Goal: Task Accomplishment & Management: Use online tool/utility

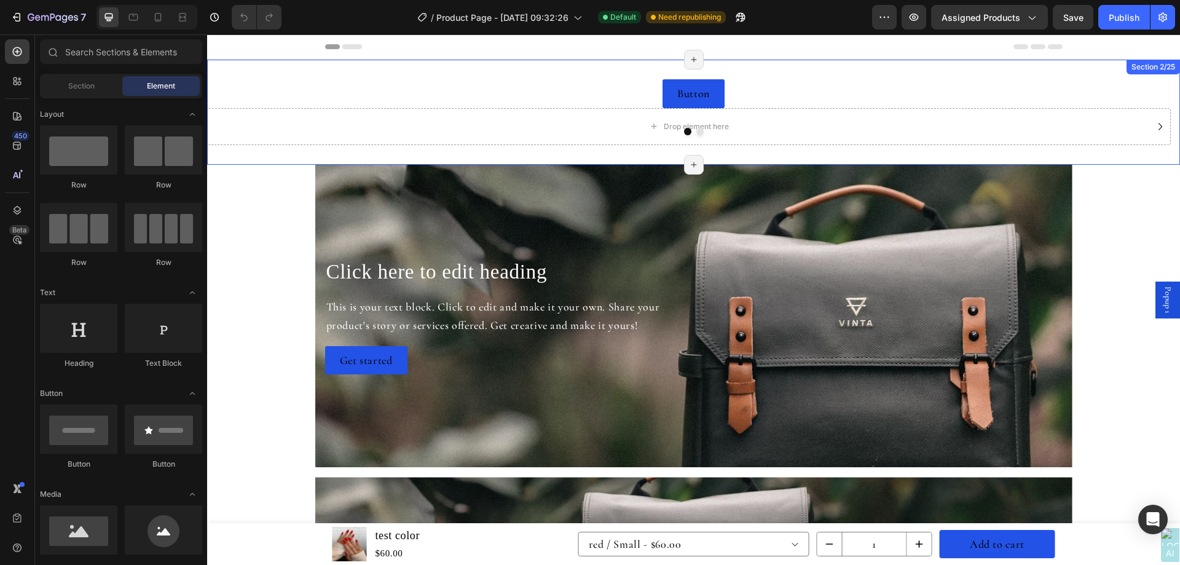
click at [899, 71] on div "Button Button Drop element here Drop element here Carousel Section 2/25 Page ha…" at bounding box center [693, 112] width 973 height 105
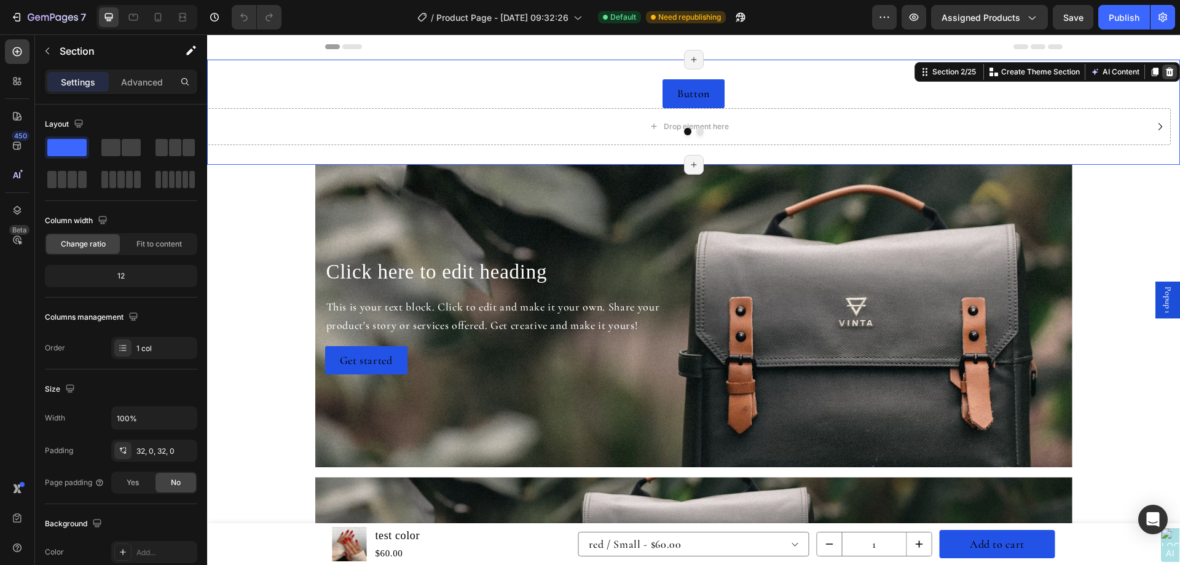
click at [1163, 66] on div at bounding box center [1170, 72] width 15 height 15
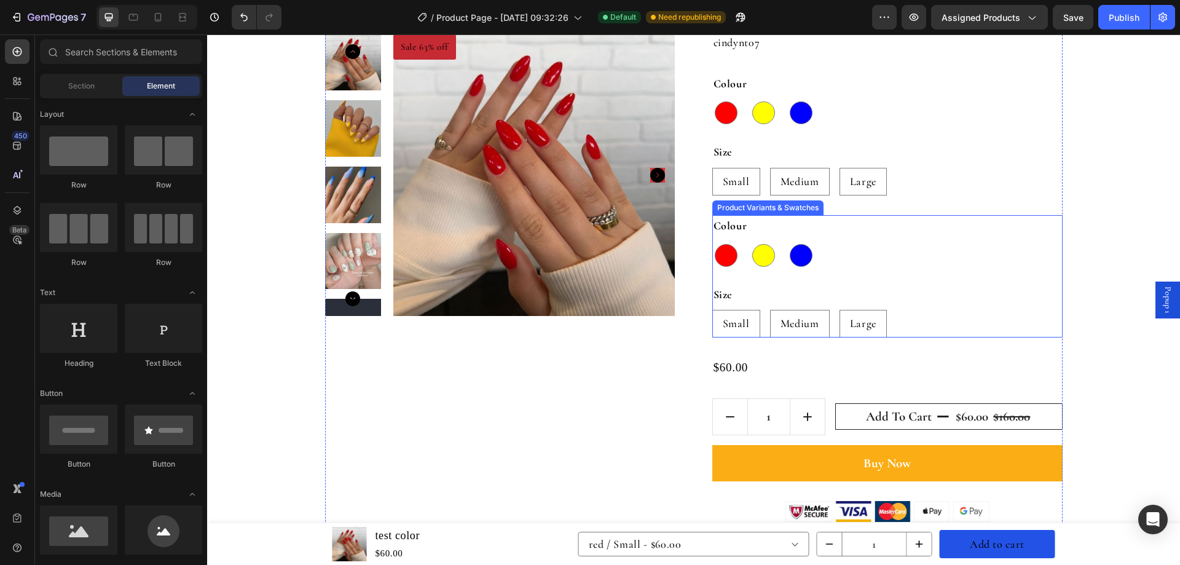
scroll to position [922, 0]
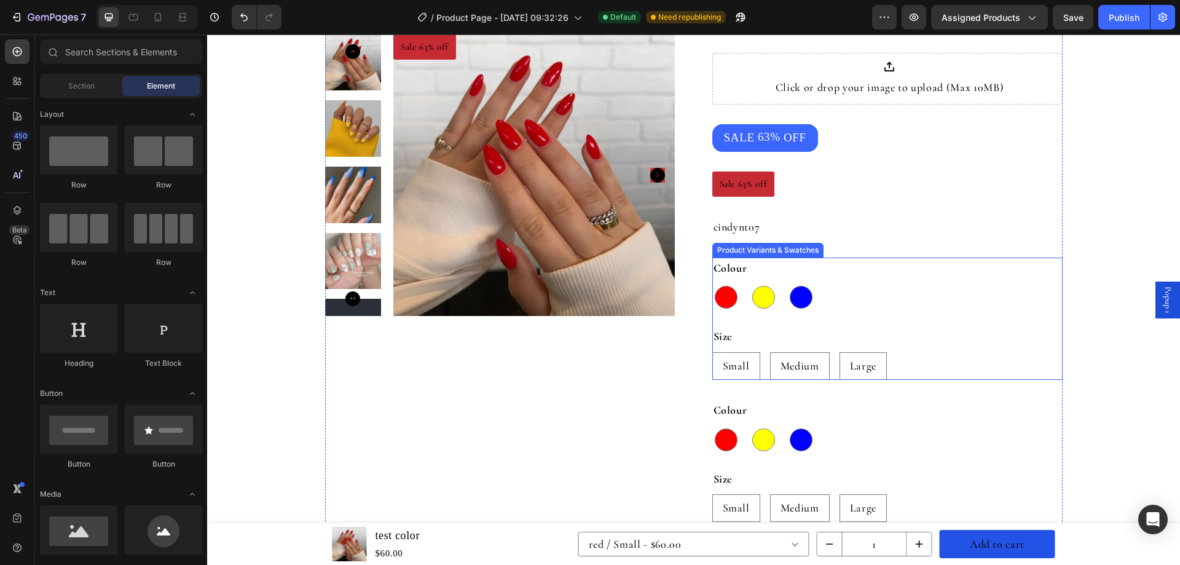
click at [879, 266] on div "Colour red red yellow yellow blue blue" at bounding box center [888, 285] width 350 height 54
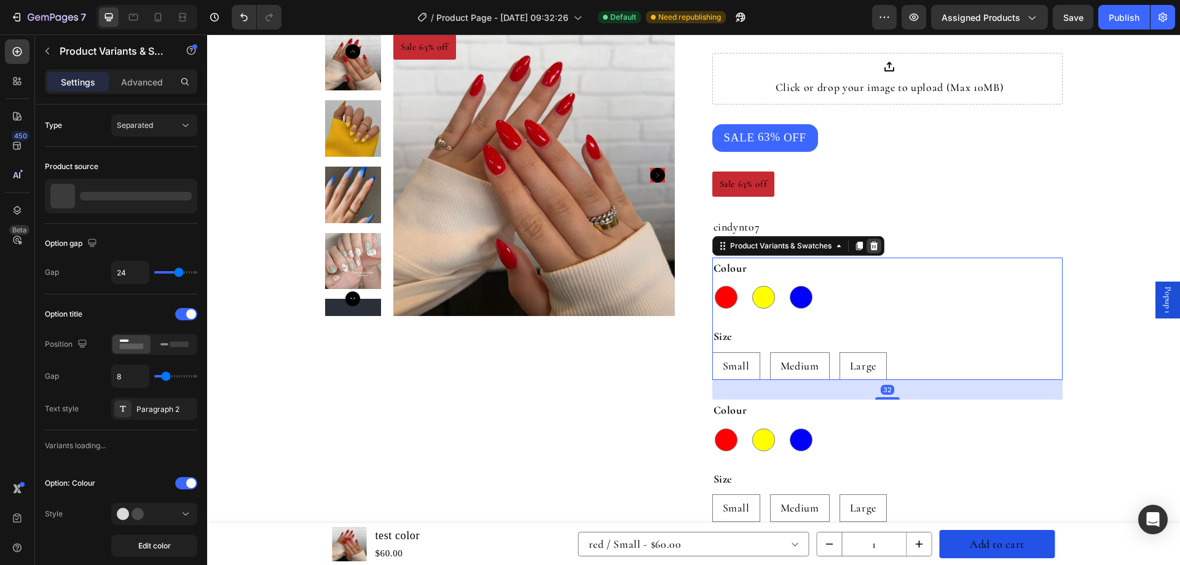
click at [869, 247] on icon at bounding box center [874, 246] width 10 height 10
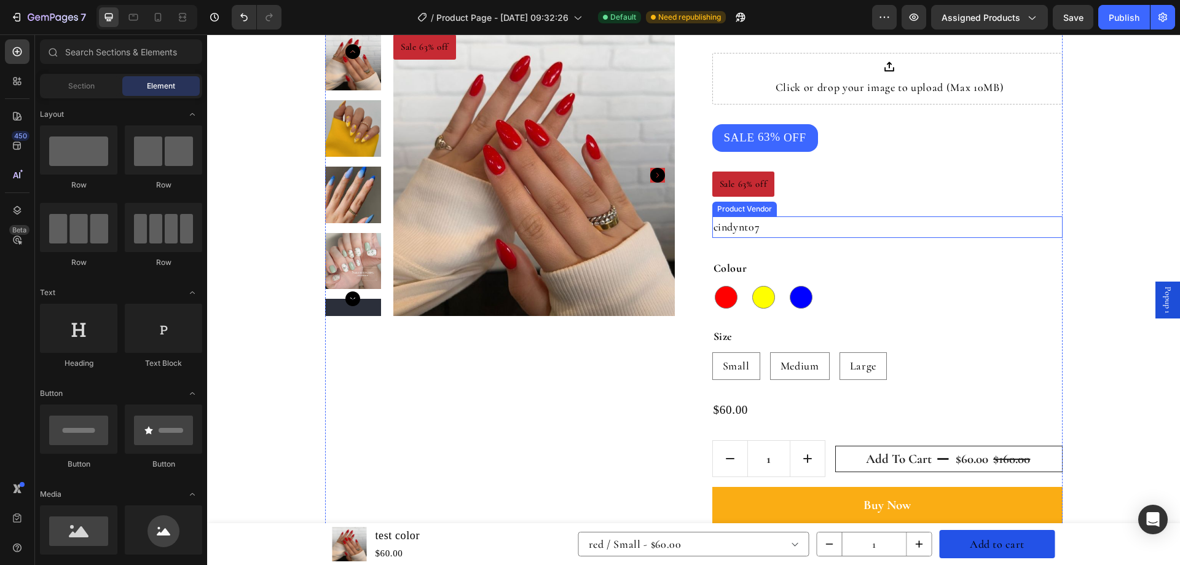
click at [815, 223] on h2 "cindynt07" at bounding box center [888, 227] width 350 height 22
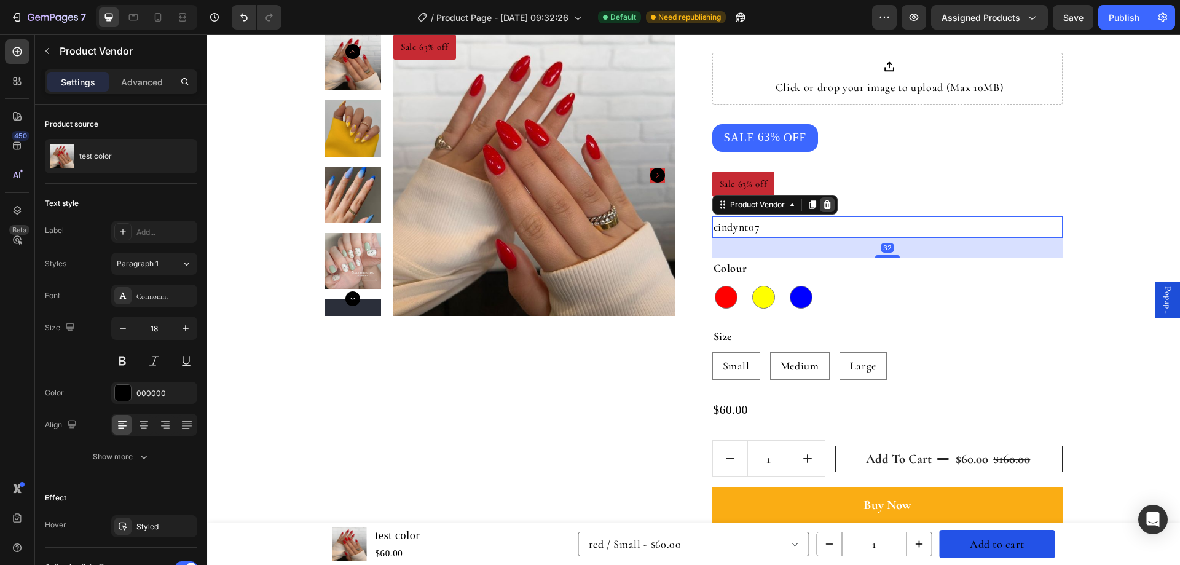
click at [823, 205] on icon at bounding box center [828, 205] width 10 height 10
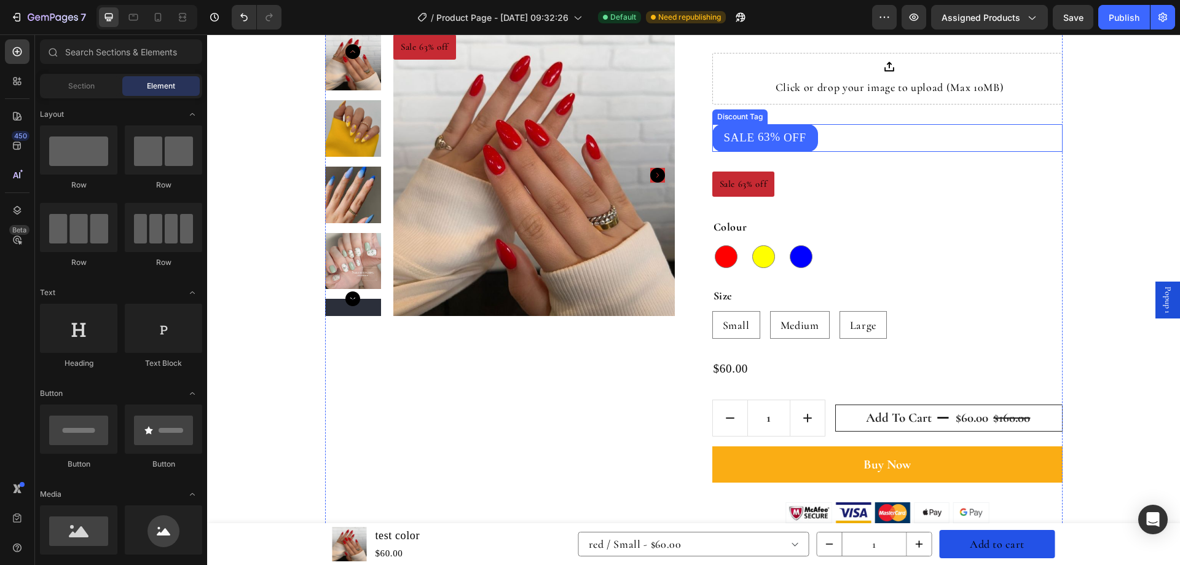
click at [818, 132] on div "SALE 63% OFF" at bounding box center [888, 137] width 350 height 27
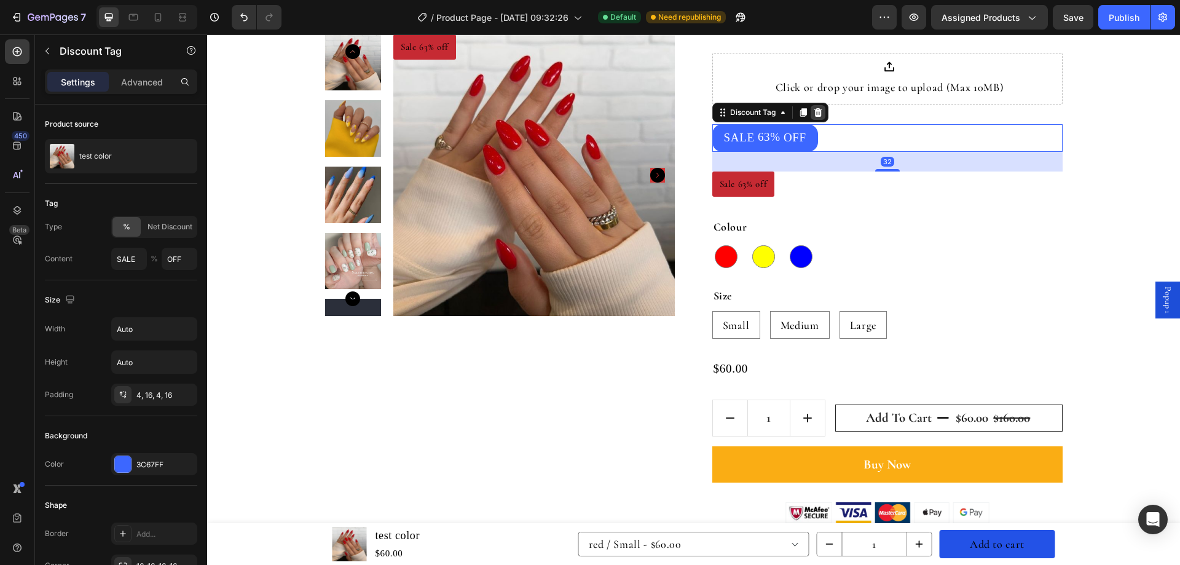
click at [816, 113] on icon at bounding box center [818, 112] width 8 height 9
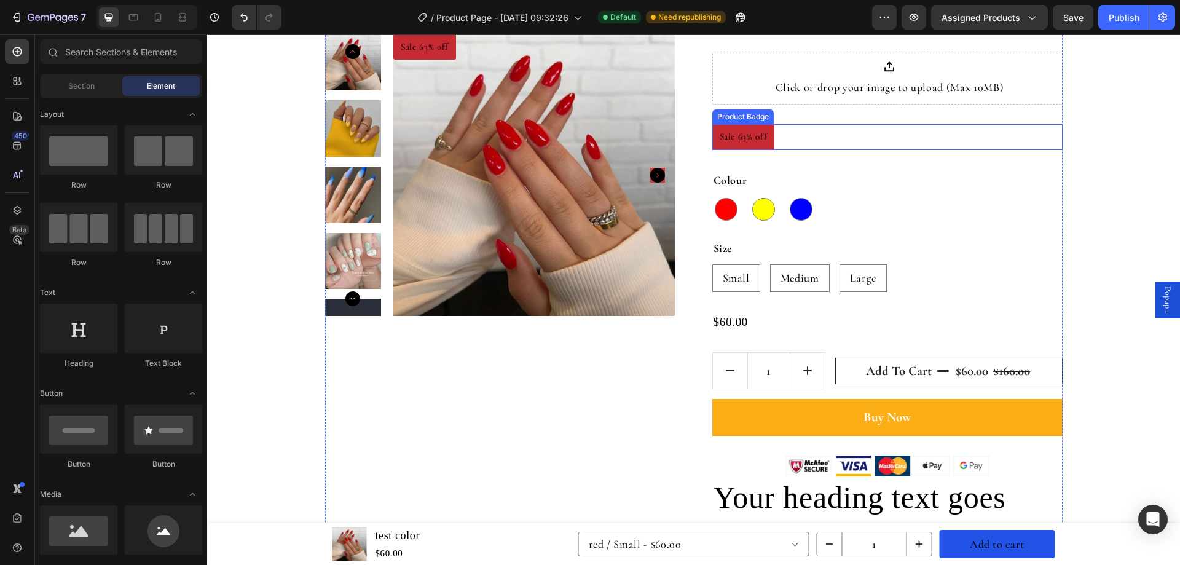
click at [816, 144] on div "Sale 63% off" at bounding box center [888, 137] width 350 height 26
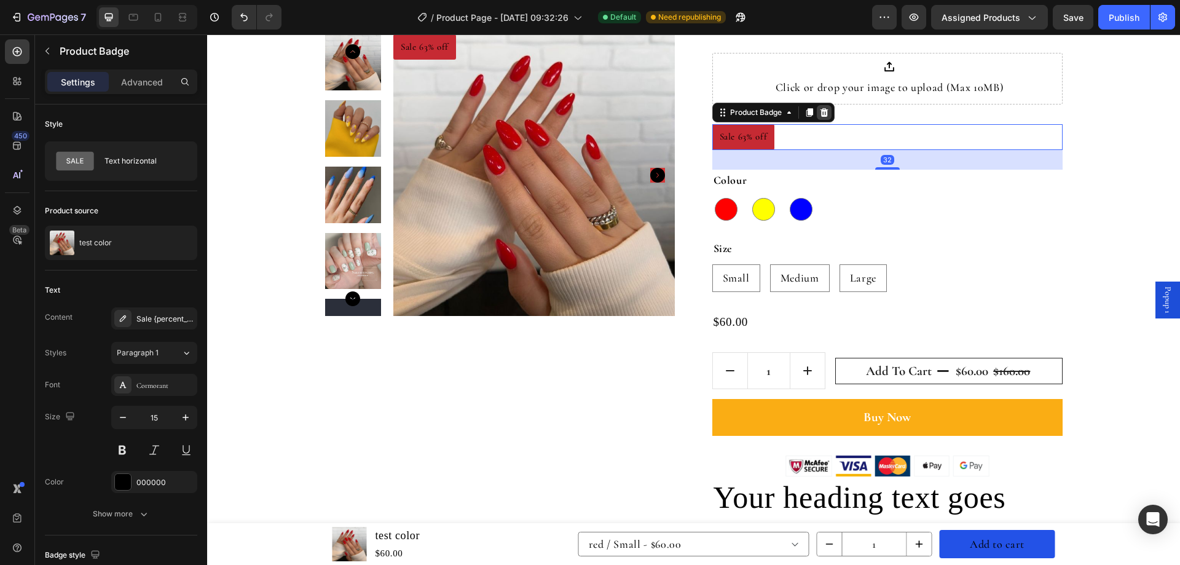
click at [823, 109] on icon at bounding box center [824, 113] width 10 height 10
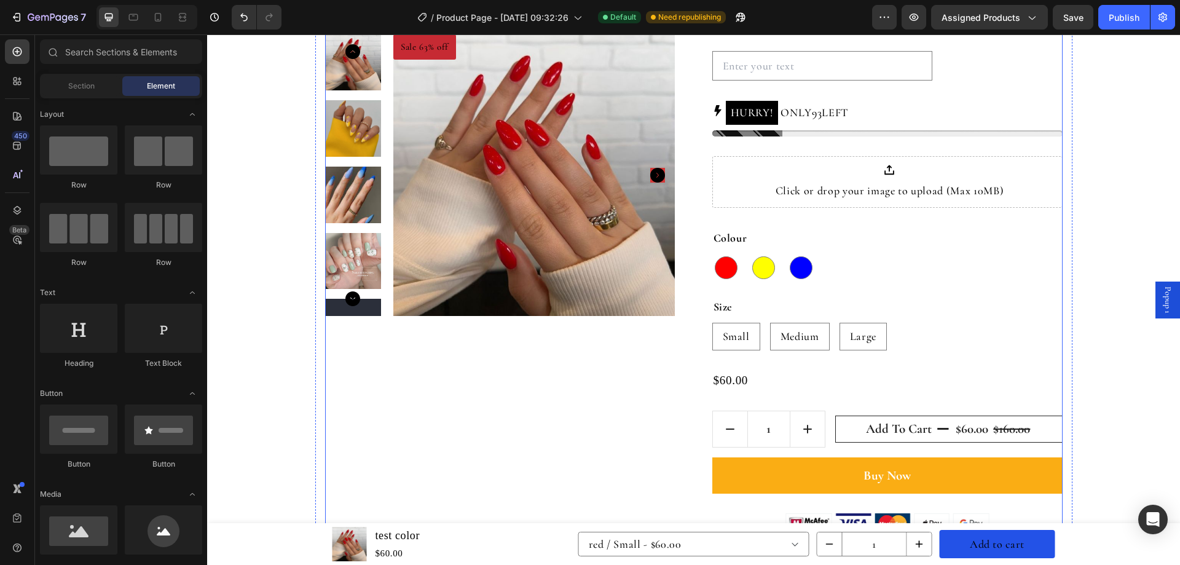
scroll to position [738, 0]
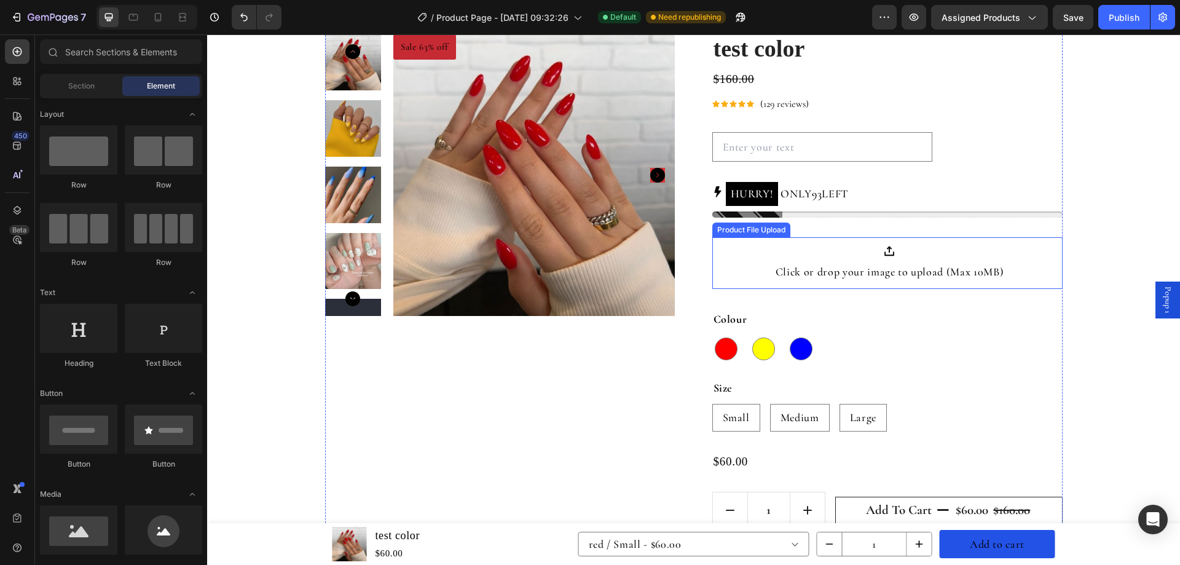
click at [827, 250] on div at bounding box center [890, 251] width 229 height 12
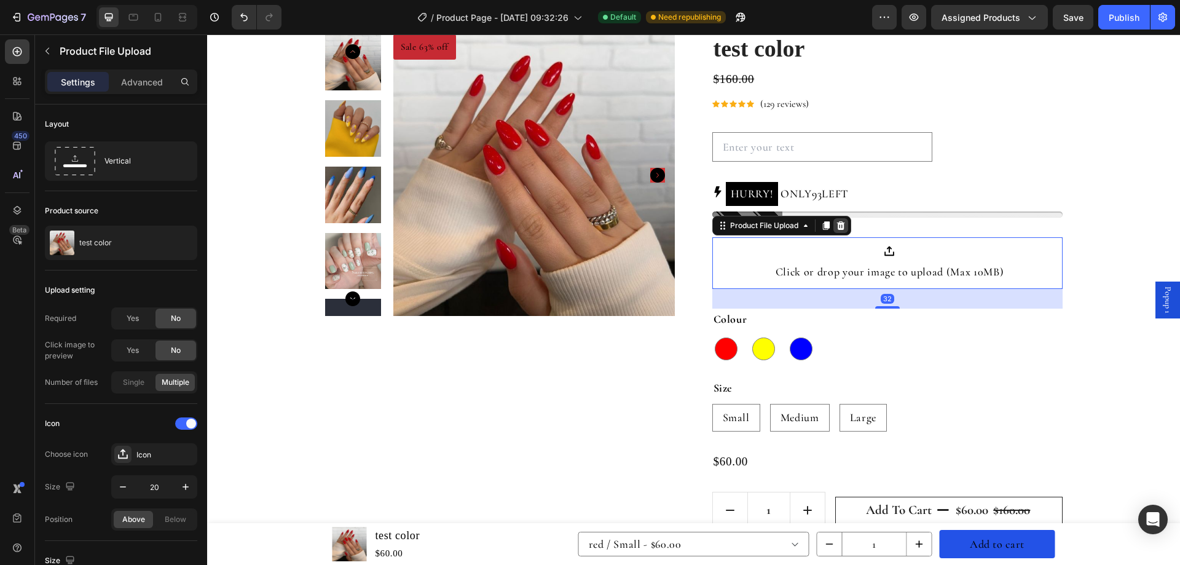
click at [836, 228] on icon at bounding box center [841, 226] width 10 height 10
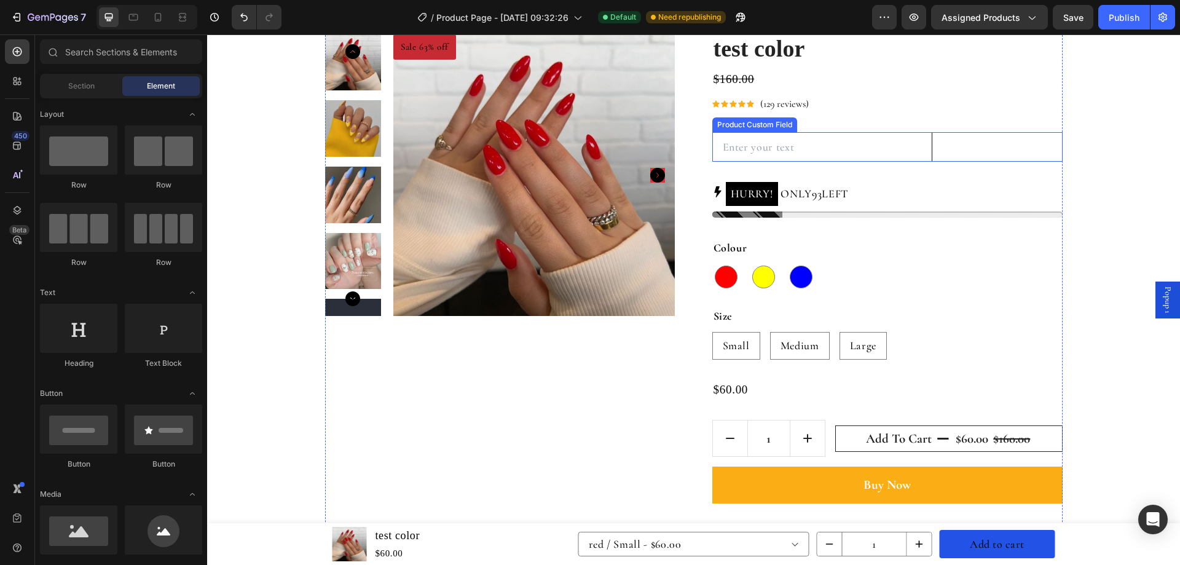
click at [809, 137] on input "text" at bounding box center [823, 147] width 220 height 30
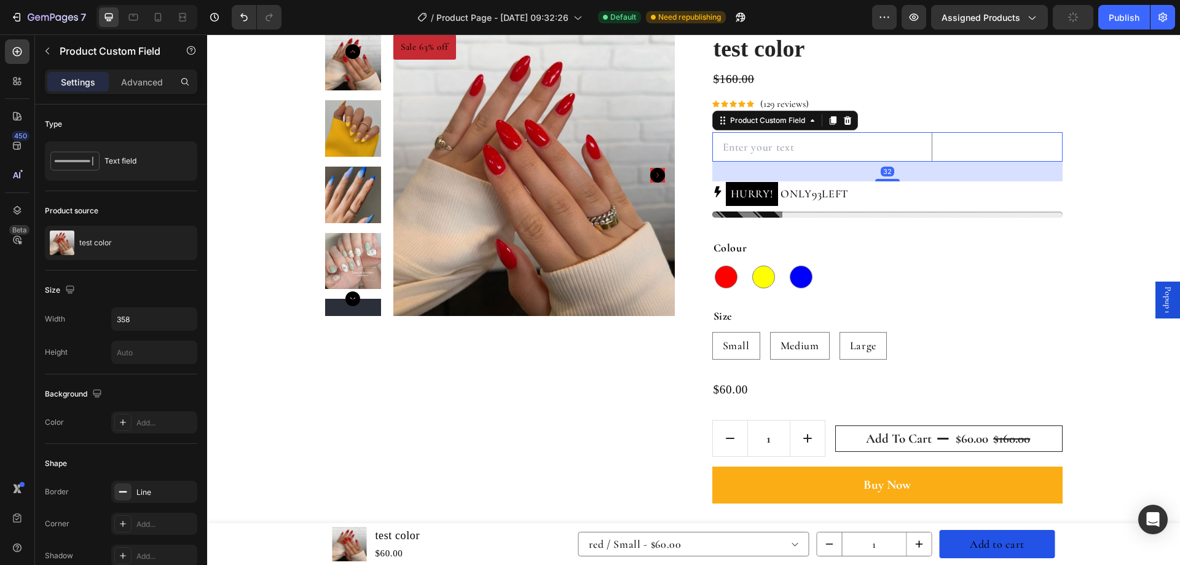
click at [843, 119] on icon at bounding box center [848, 121] width 10 height 10
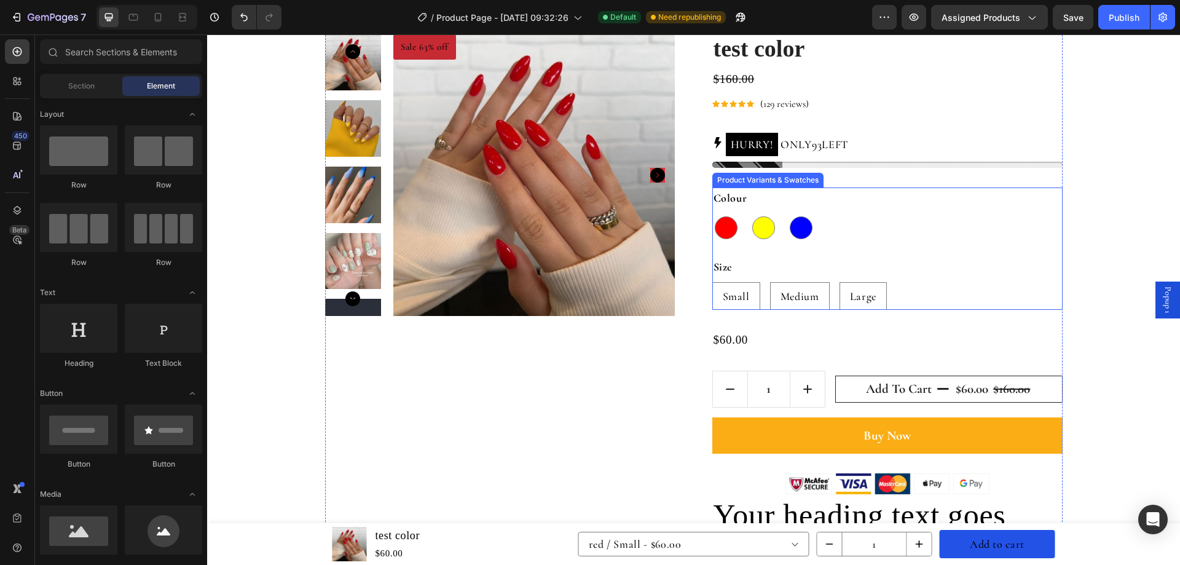
click at [827, 255] on div "Colour red red yellow yellow blue blue Size Small Small Small Medium Medium Med…" at bounding box center [888, 249] width 350 height 122
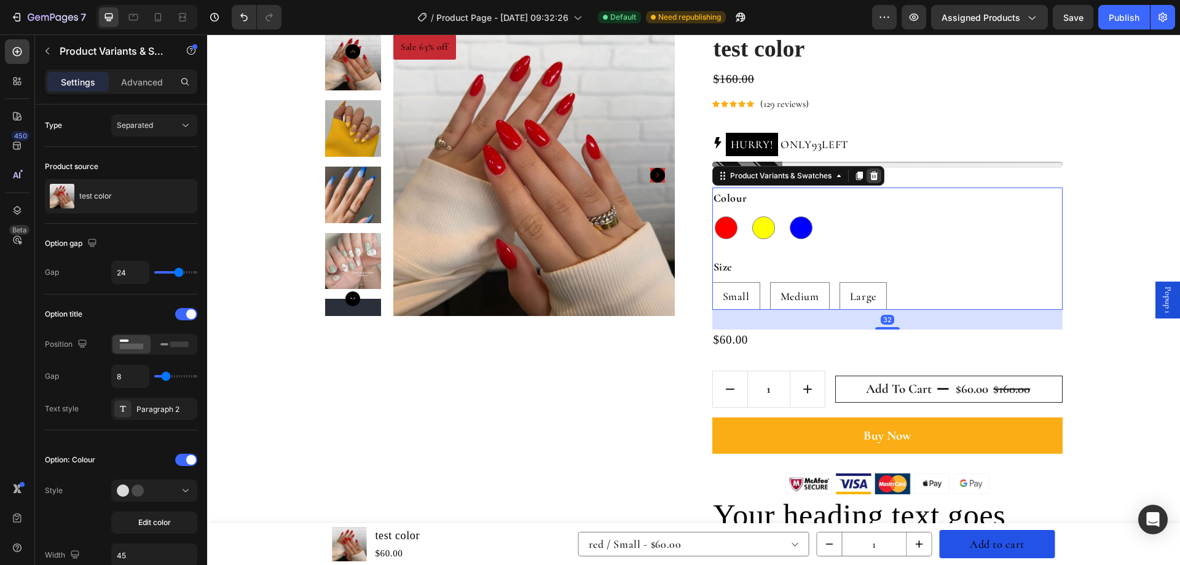
click at [870, 178] on icon at bounding box center [874, 176] width 8 height 9
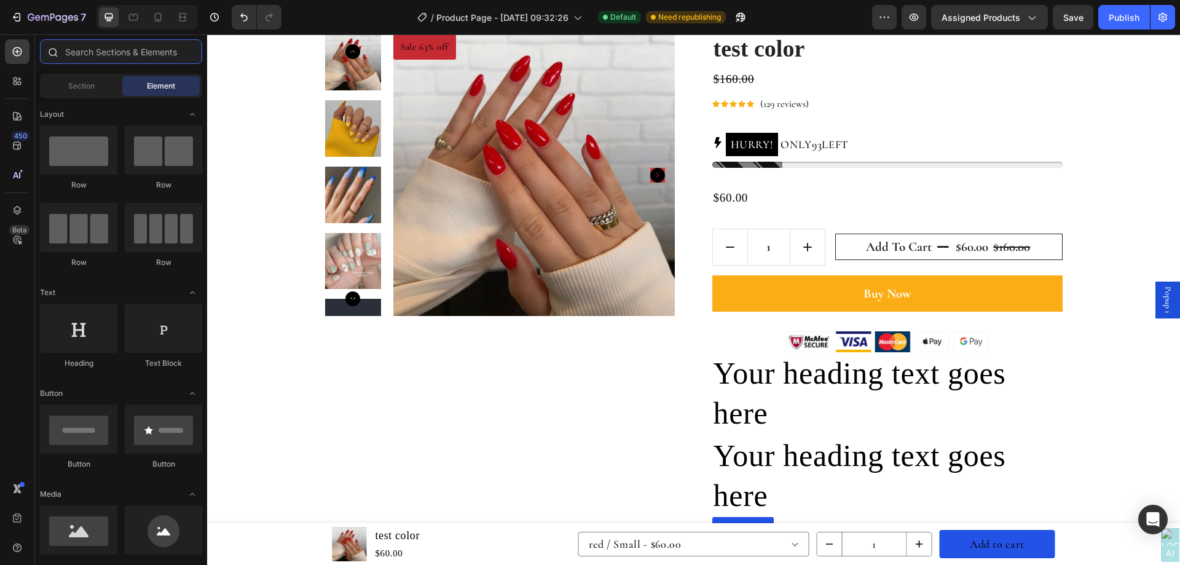
click at [73, 49] on input "text" at bounding box center [121, 51] width 162 height 25
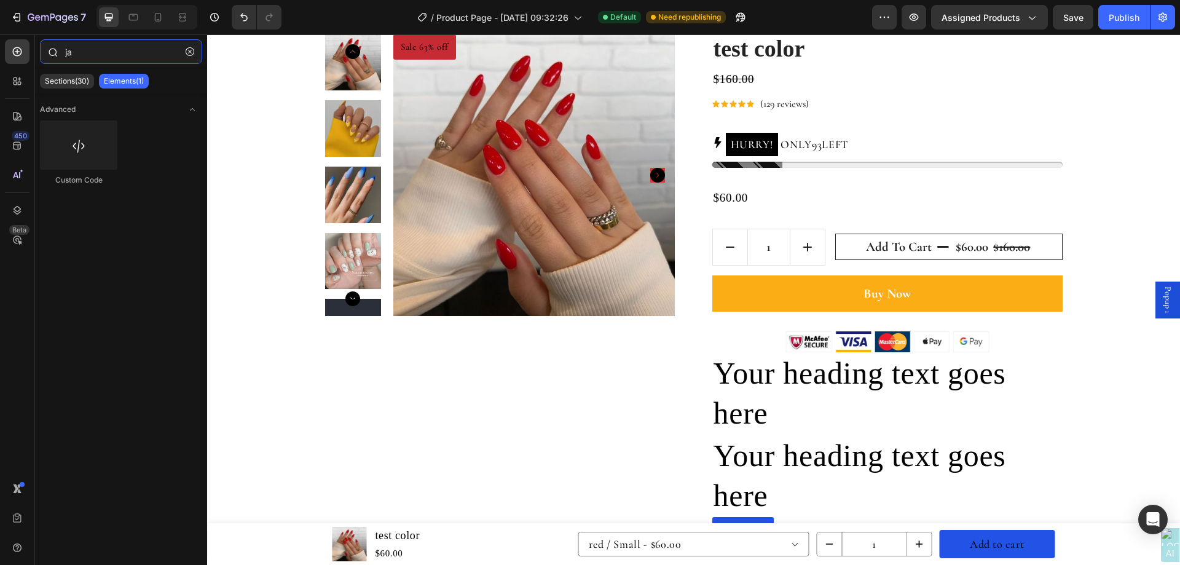
type input "j"
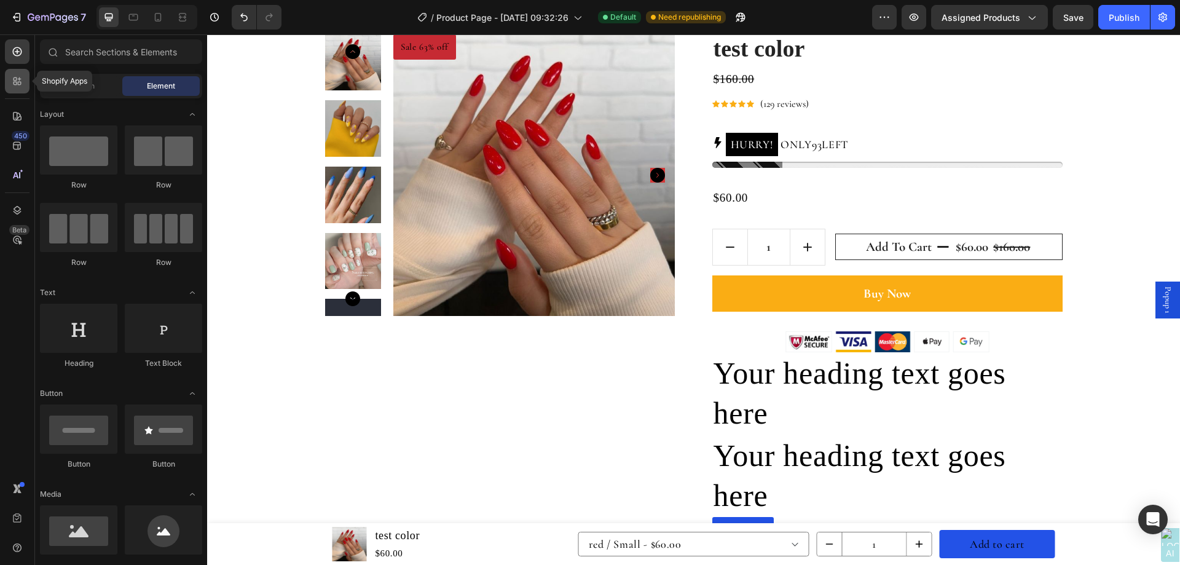
click at [23, 75] on div at bounding box center [17, 81] width 25 height 25
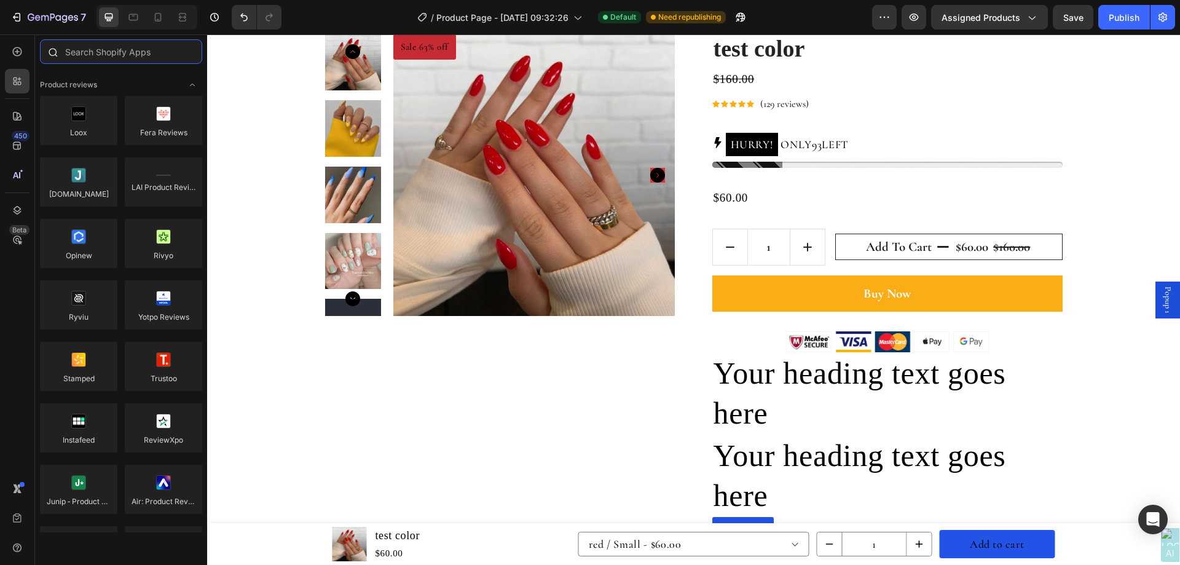
click at [92, 55] on input "text" at bounding box center [121, 51] width 162 height 25
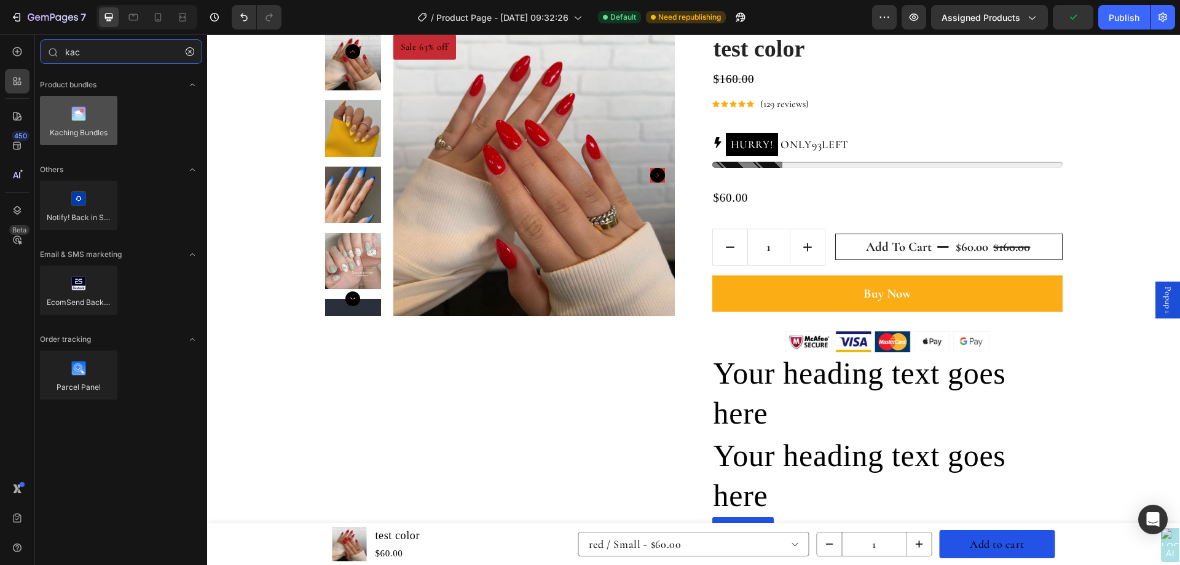
type input "kac"
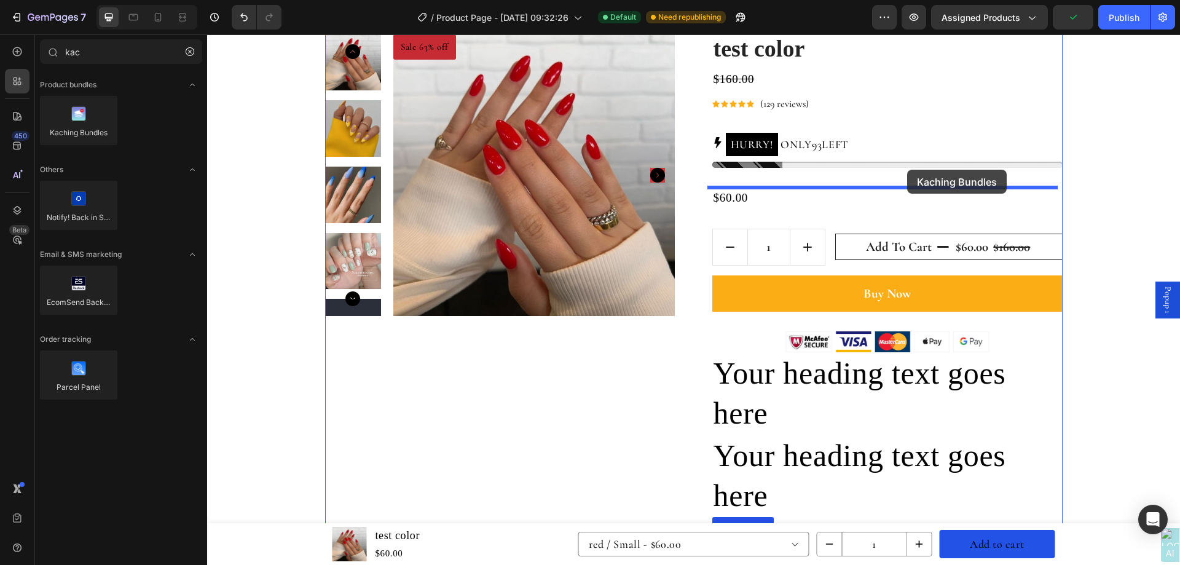
drag, startPoint x: 320, startPoint y: 149, endPoint x: 907, endPoint y: 170, distance: 587.5
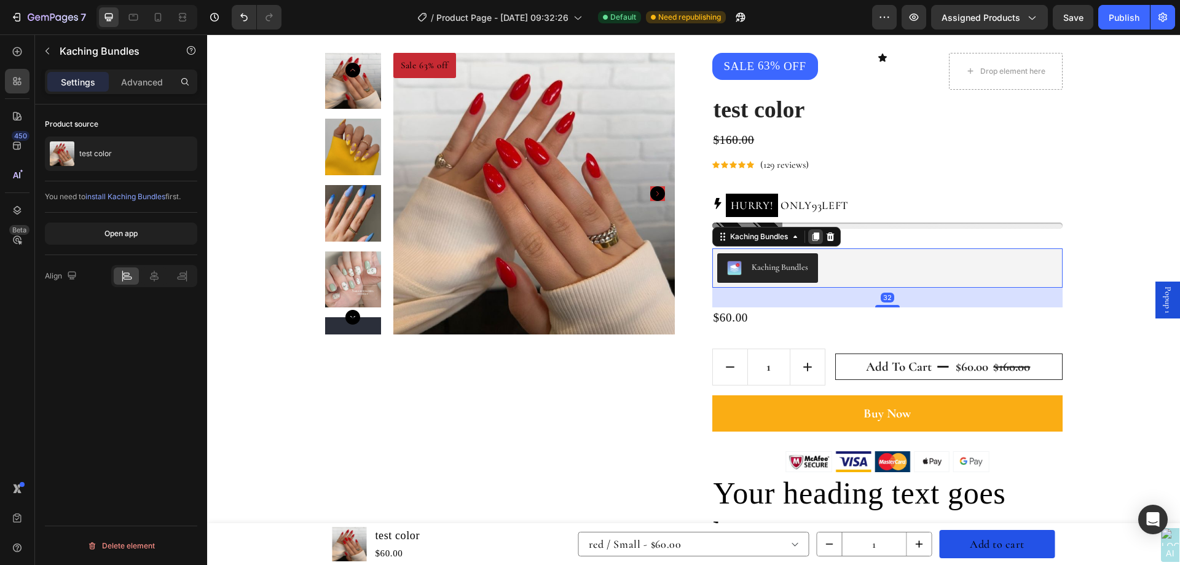
scroll to position [615, 0]
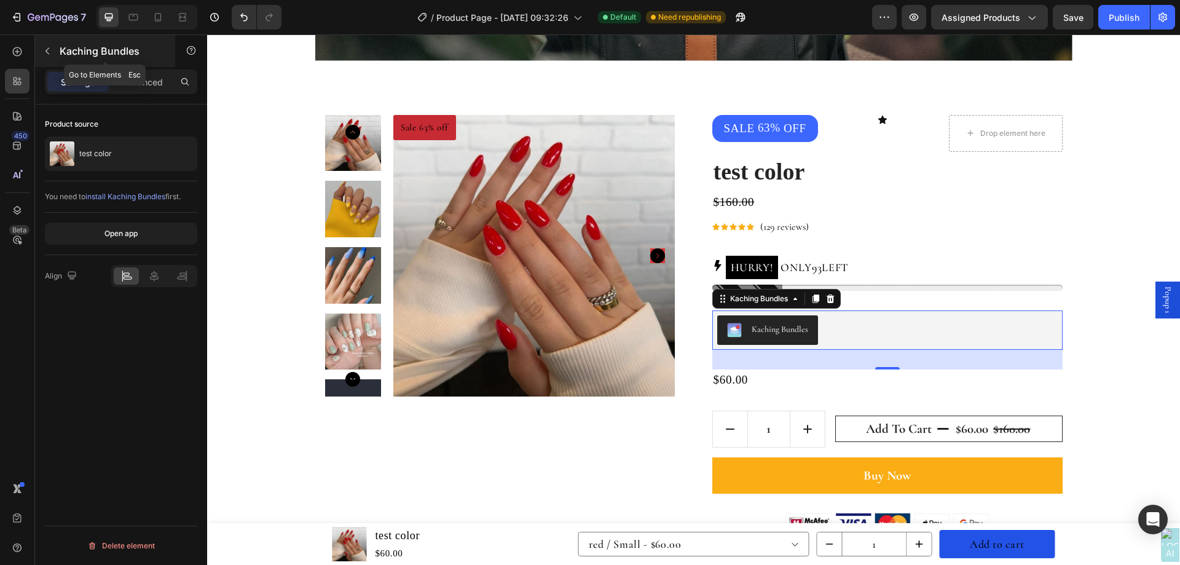
click at [45, 47] on icon "button" at bounding box center [47, 51] width 10 height 10
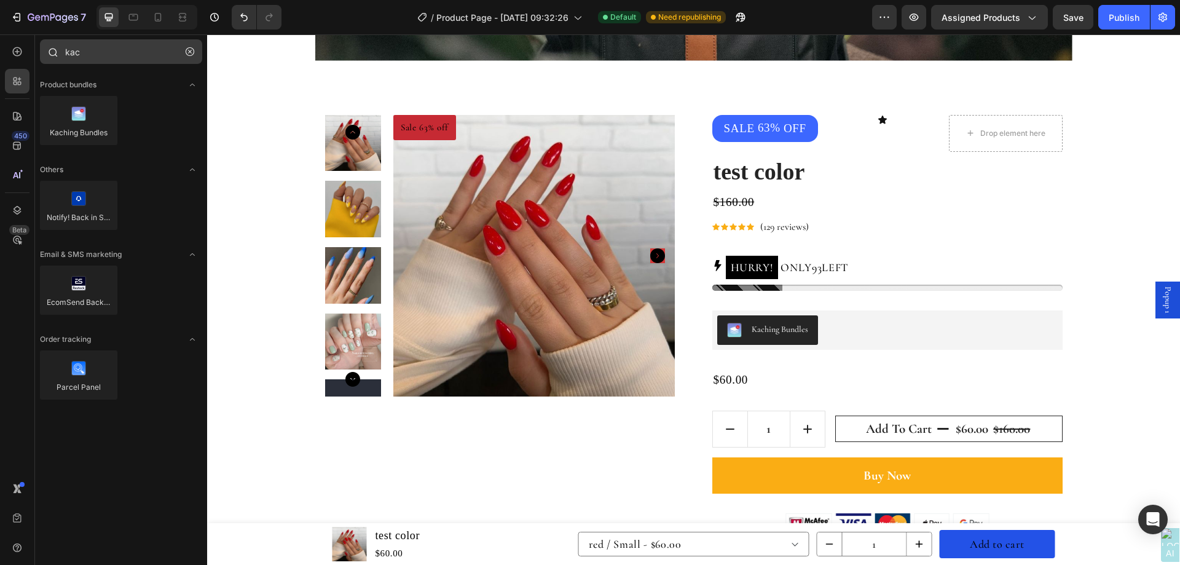
click at [190, 45] on button "button" at bounding box center [190, 52] width 20 height 20
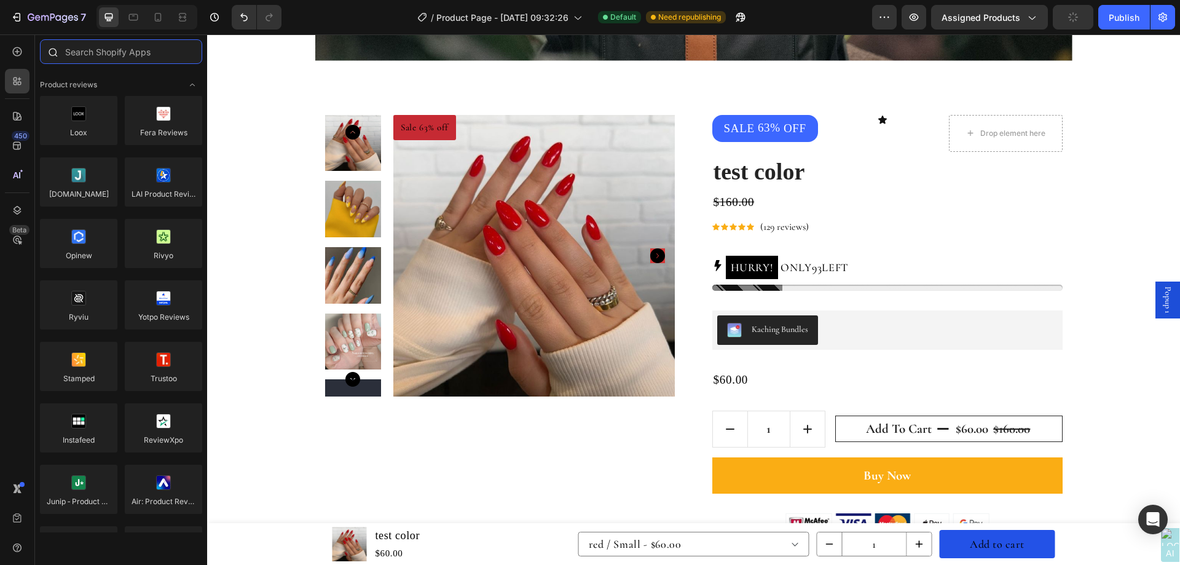
click at [150, 52] on input "text" at bounding box center [121, 51] width 162 height 25
click at [1128, 21] on div "Publish" at bounding box center [1124, 17] width 31 height 13
click at [341, 109] on div "Product Images" at bounding box center [358, 107] width 60 height 11
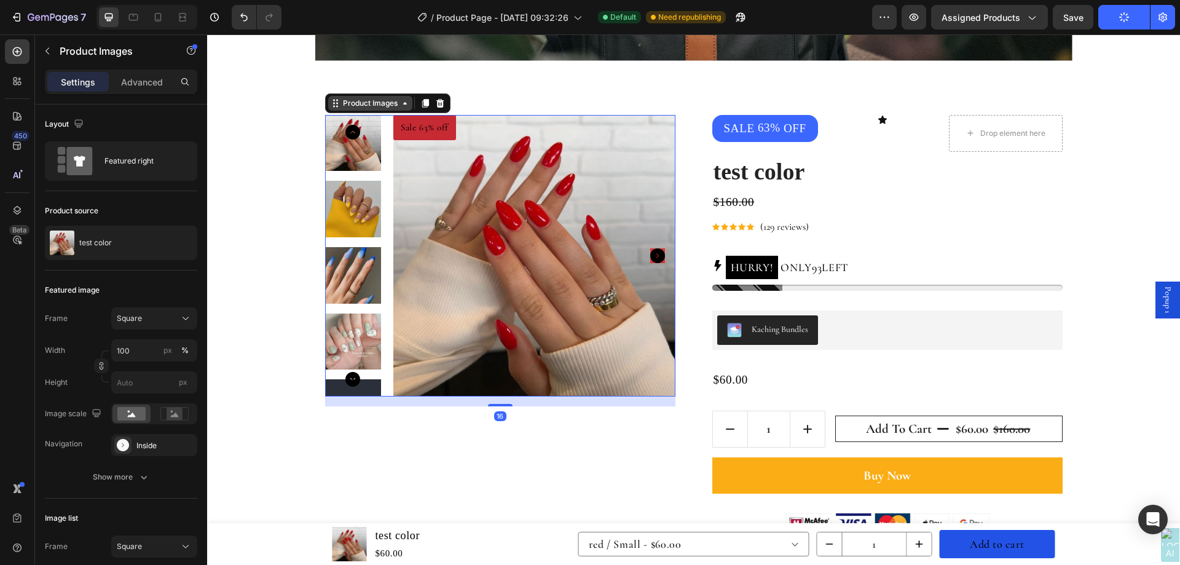
click at [345, 105] on div "Product Images" at bounding box center [371, 103] width 60 height 11
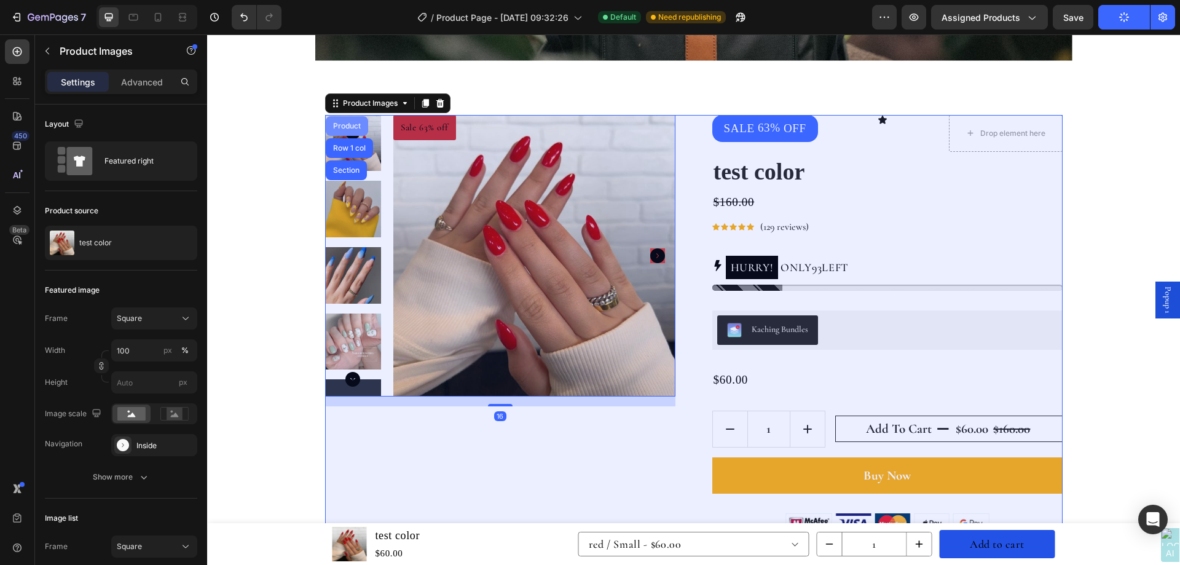
click at [347, 129] on div "Product" at bounding box center [347, 125] width 33 height 7
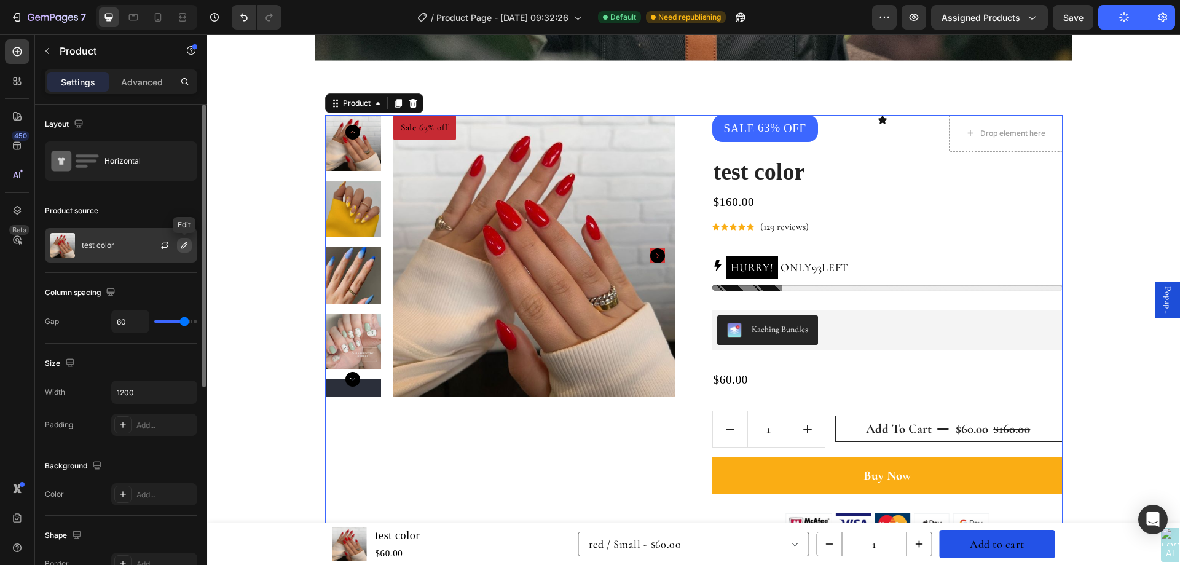
click at [183, 250] on icon "button" at bounding box center [185, 245] width 10 height 10
click at [143, 278] on div "Column spacing Gap 60" at bounding box center [121, 308] width 152 height 71
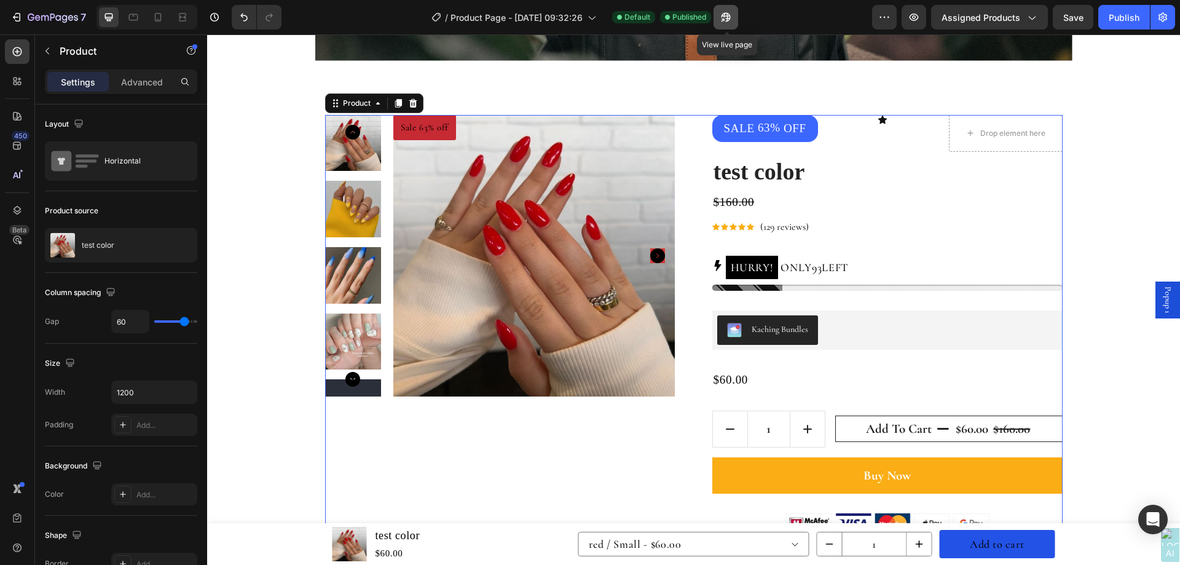
click at [729, 12] on icon "button" at bounding box center [726, 17] width 12 height 12
click at [724, 15] on icon "button" at bounding box center [726, 17] width 9 height 9
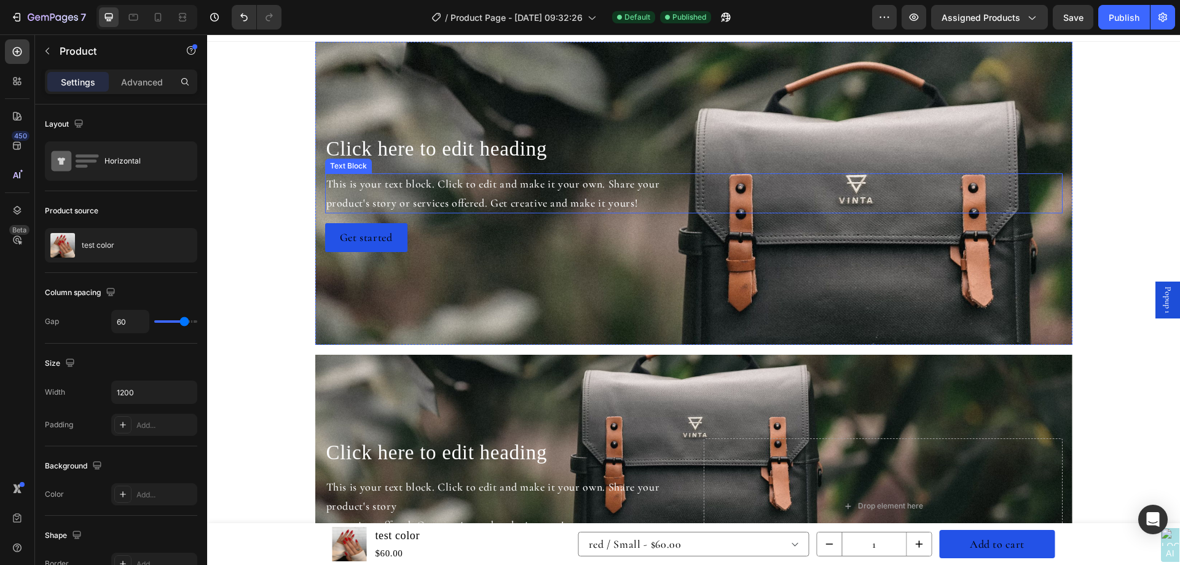
scroll to position [0, 0]
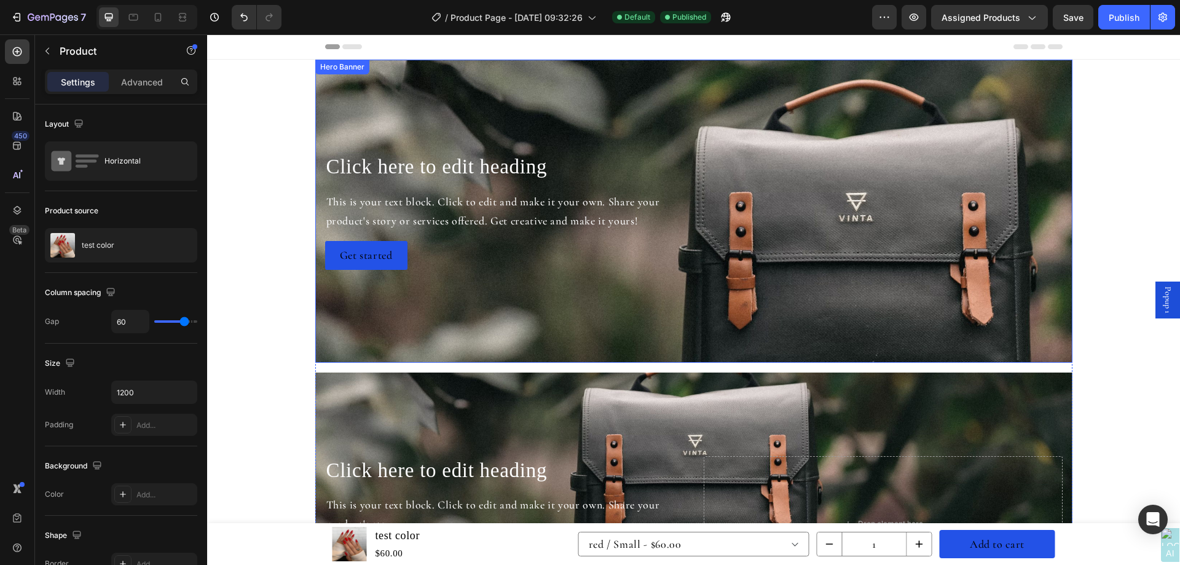
click at [992, 94] on div "Background Image" at bounding box center [693, 211] width 757 height 303
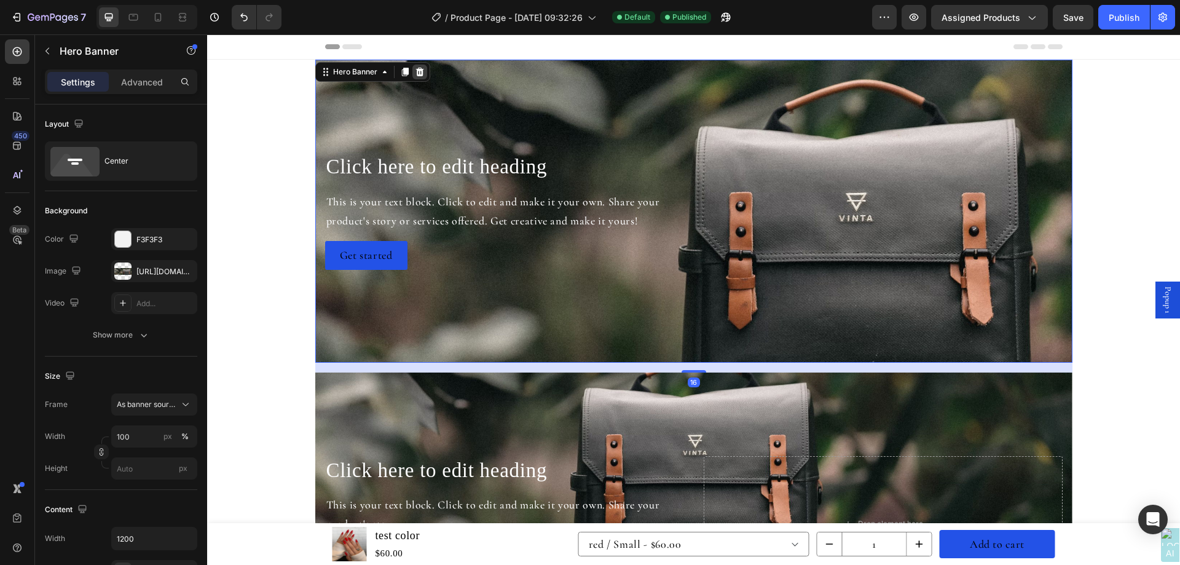
click at [418, 71] on icon at bounding box center [420, 72] width 10 height 10
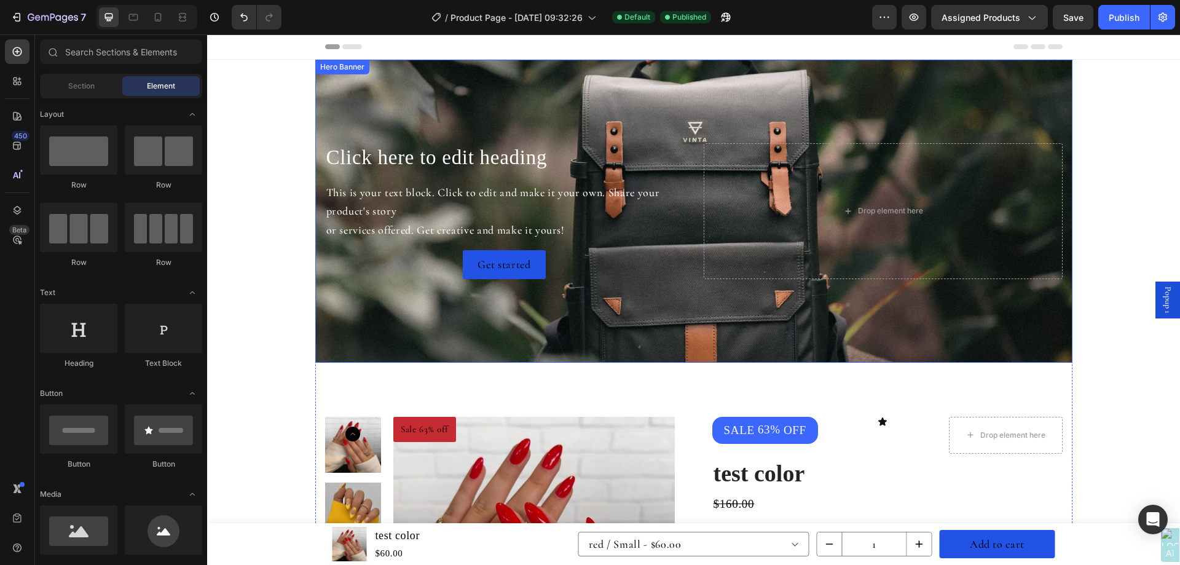
click at [336, 68] on div "Hero Banner" at bounding box center [342, 66] width 49 height 11
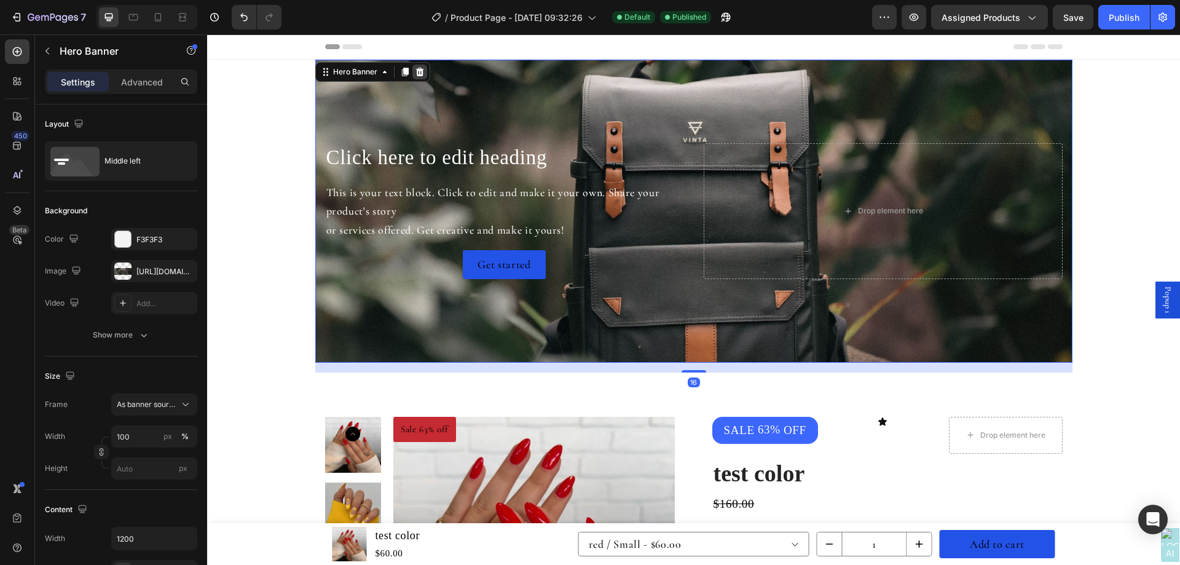
click at [418, 76] on icon at bounding box center [420, 72] width 10 height 10
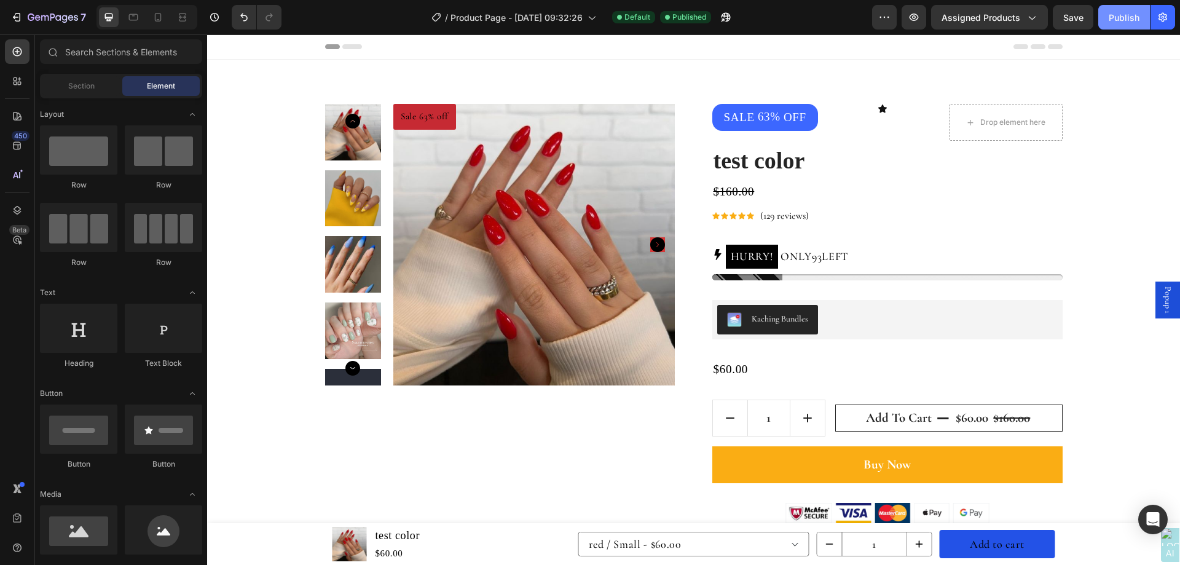
click at [1135, 18] on div "Publish" at bounding box center [1124, 17] width 31 height 13
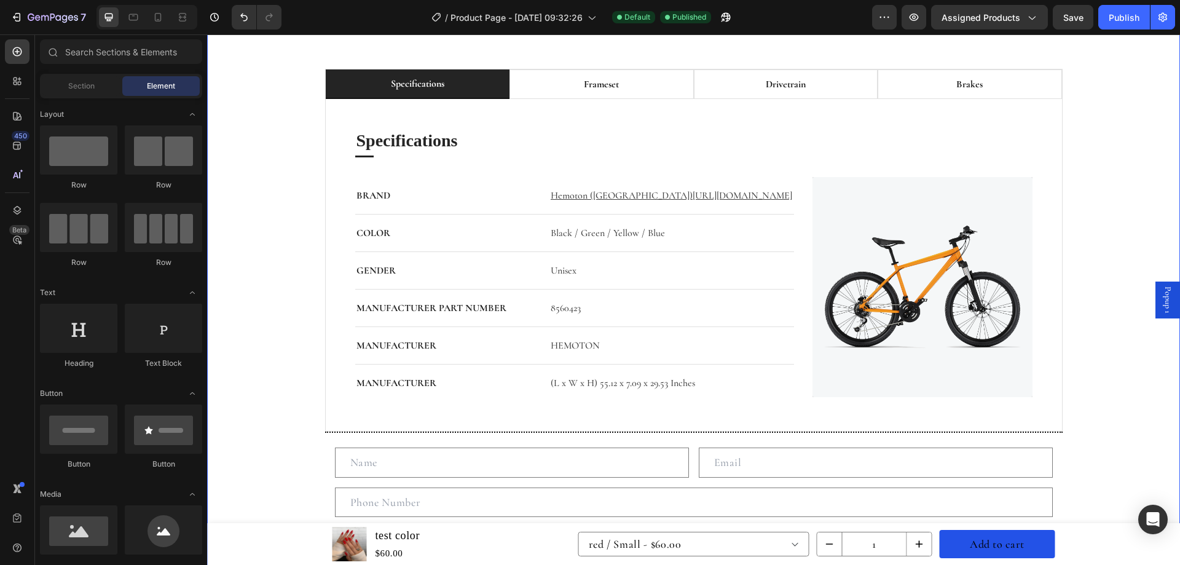
scroll to position [861, 0]
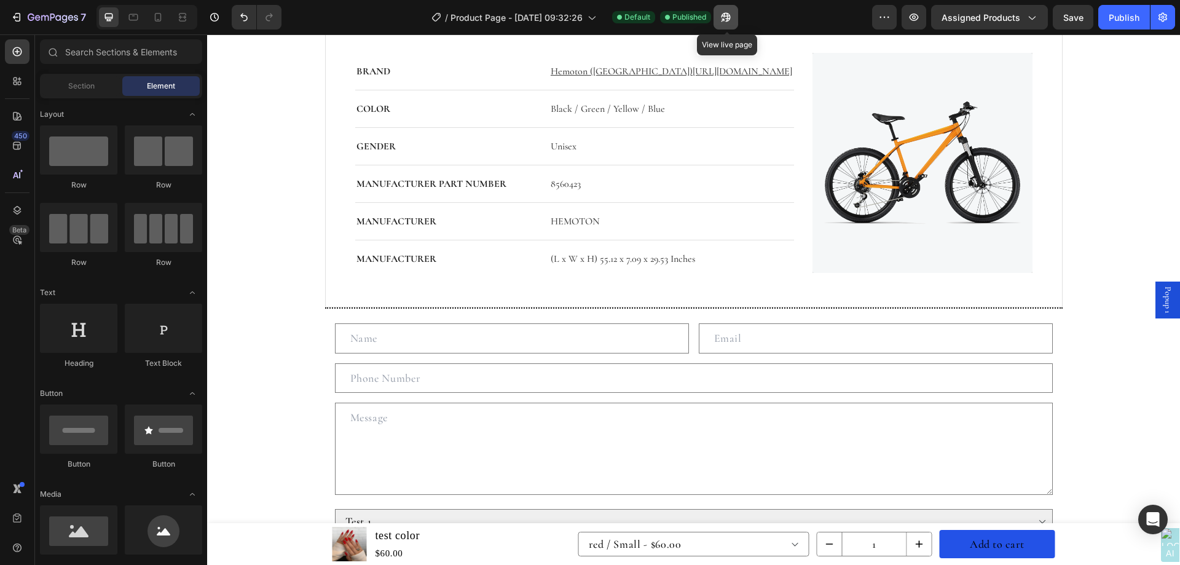
click at [732, 22] on icon "button" at bounding box center [726, 17] width 12 height 12
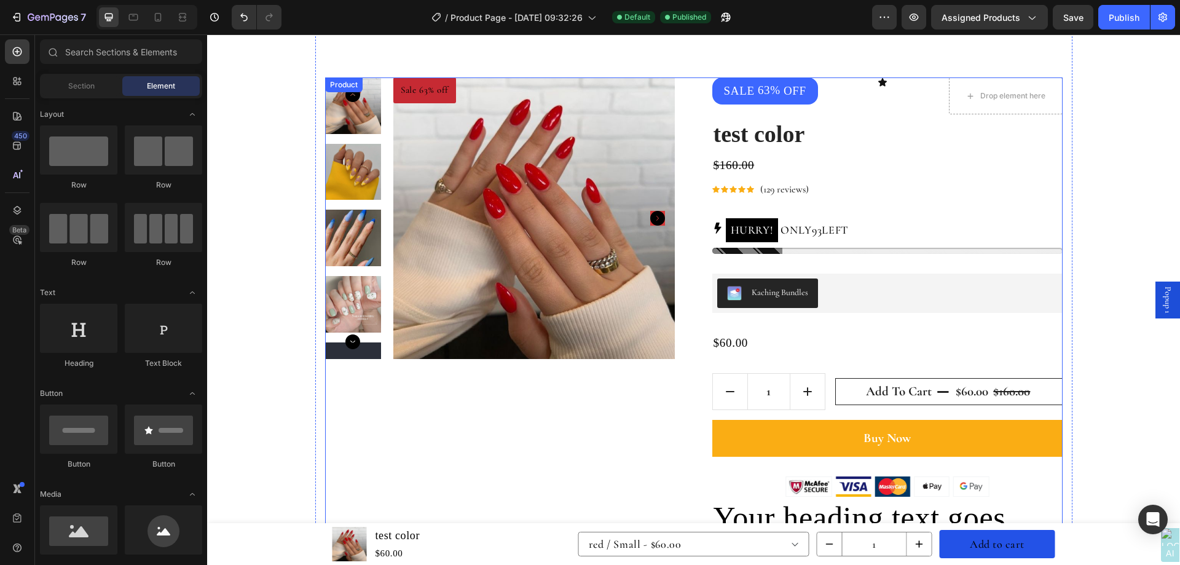
scroll to position [0, 0]
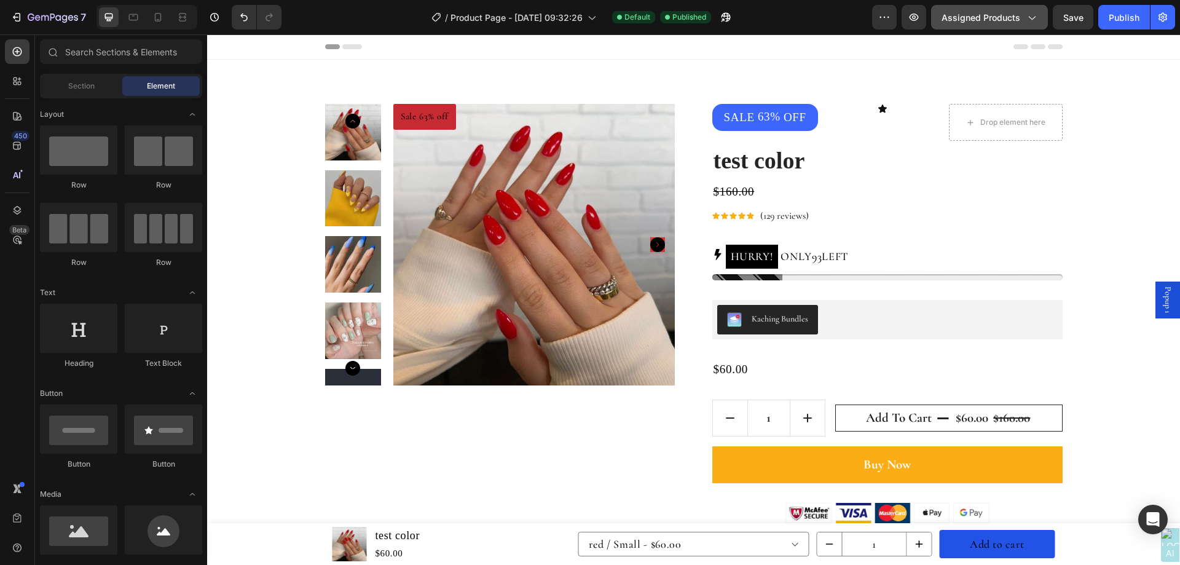
click at [1017, 18] on span "Assigned Products" at bounding box center [981, 17] width 79 height 13
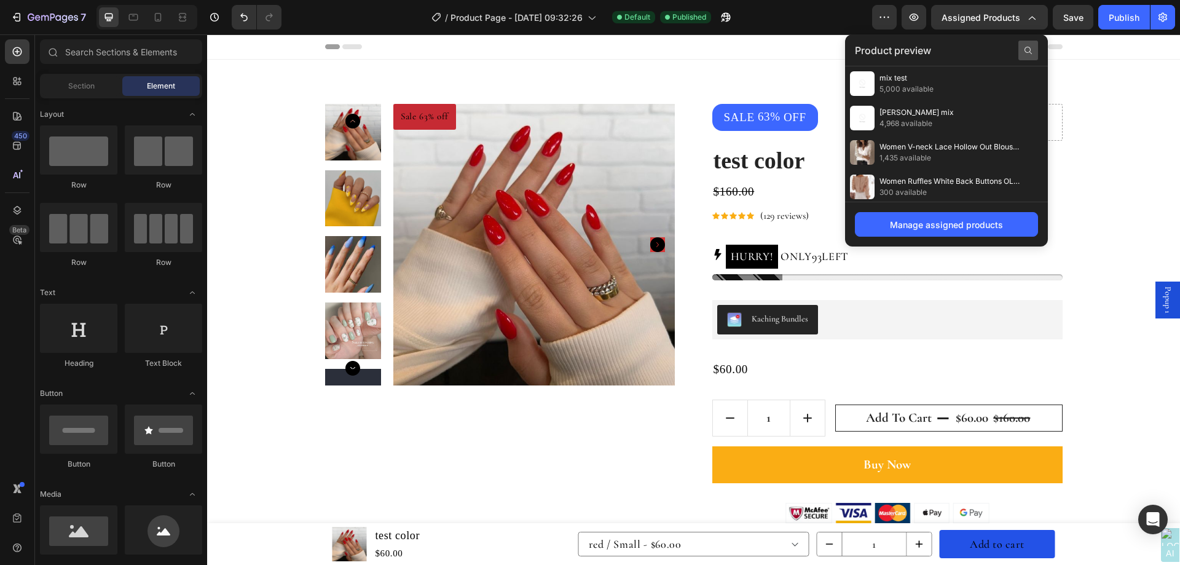
click at [1029, 48] on icon at bounding box center [1029, 50] width 10 height 10
click at [973, 50] on input "text" at bounding box center [946, 51] width 183 height 20
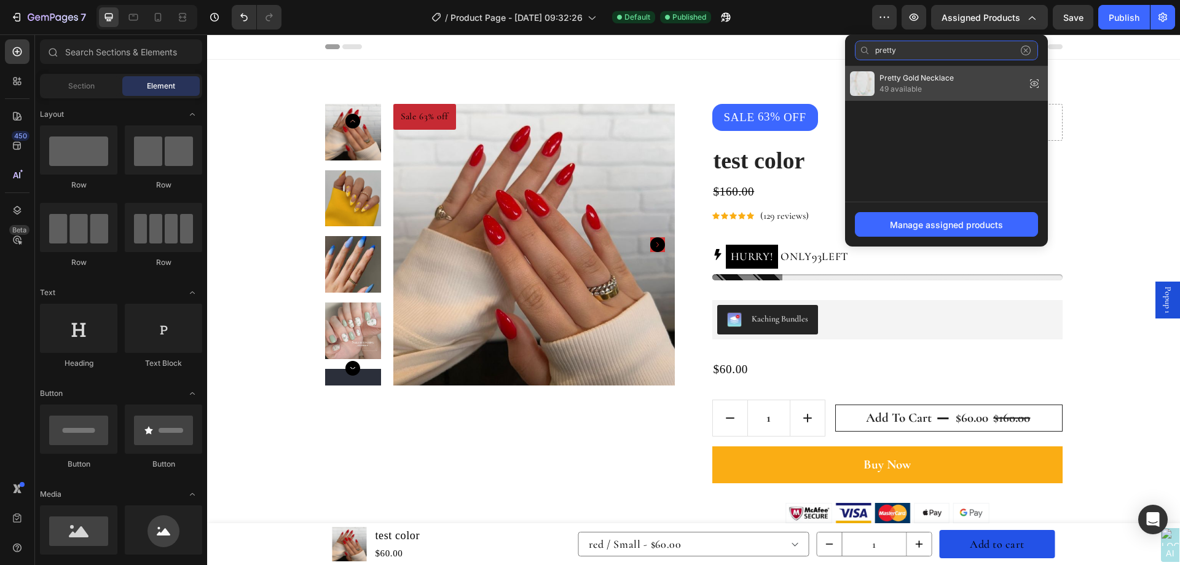
type input "pretty"
drag, startPoint x: 925, startPoint y: 79, endPoint x: 741, endPoint y: 124, distance: 189.4
click at [925, 79] on span "Pretty Gold Necklace" at bounding box center [917, 78] width 74 height 11
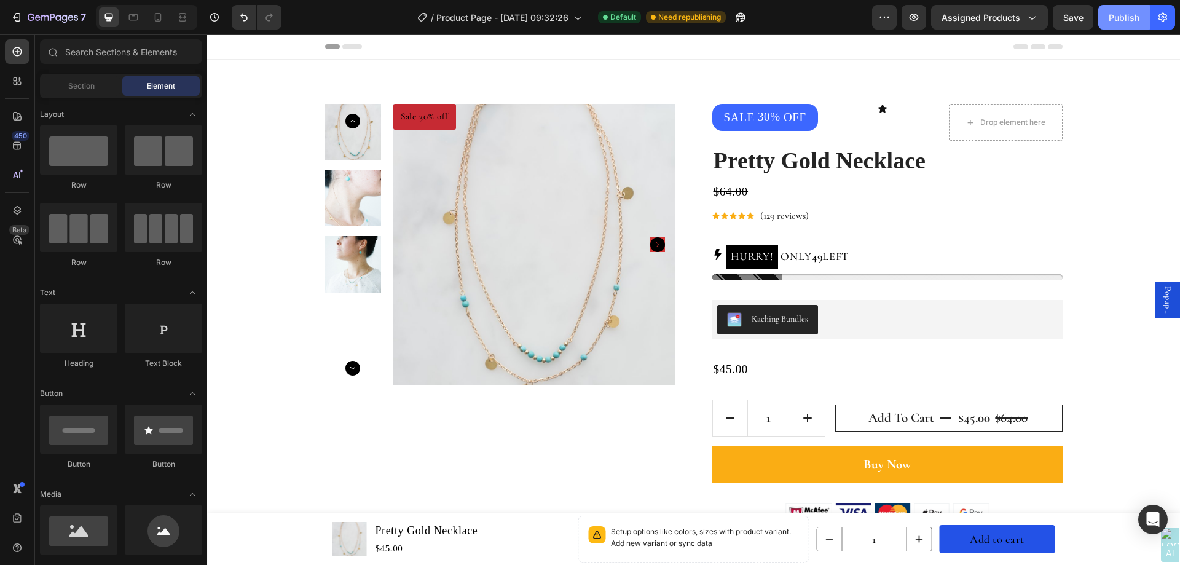
click at [1114, 13] on div "Publish" at bounding box center [1124, 17] width 31 height 13
click at [729, 22] on icon "button" at bounding box center [726, 17] width 12 height 12
